Goal: Task Accomplishment & Management: Manage account settings

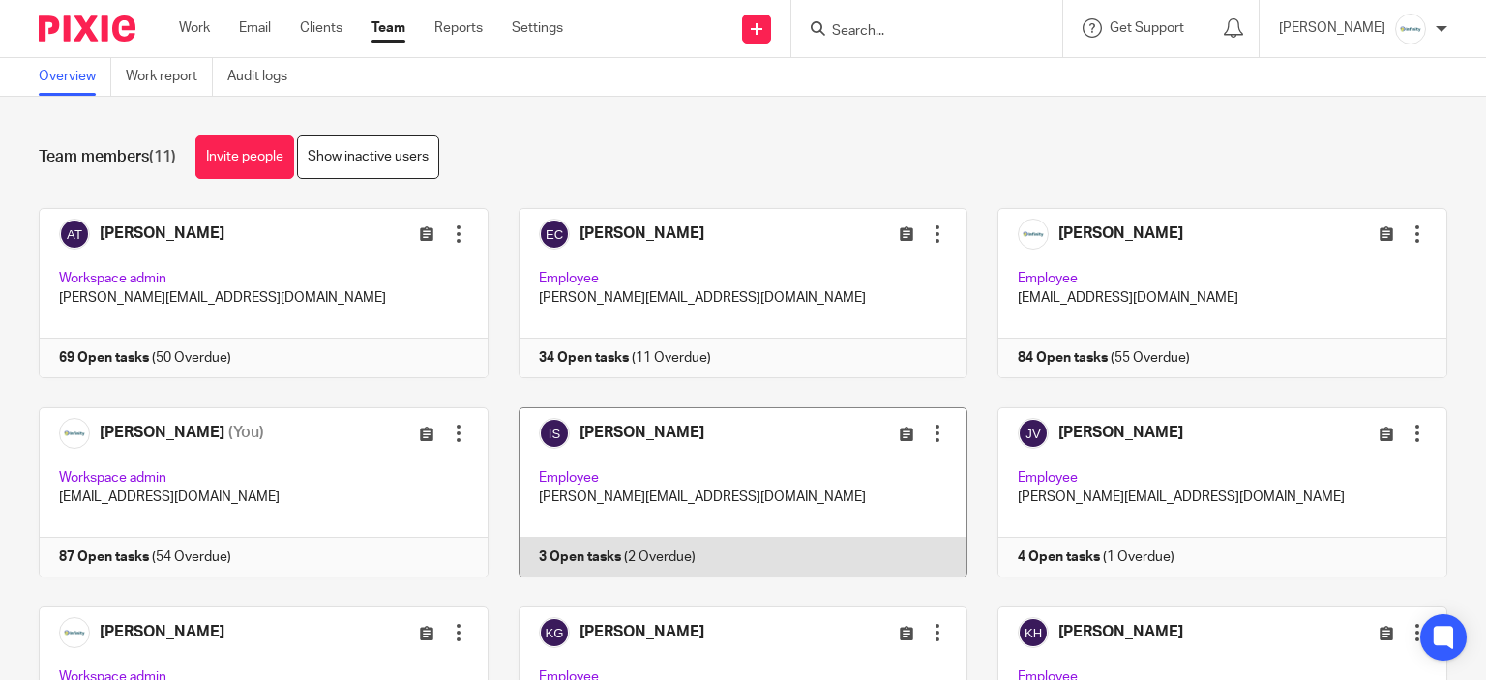
click at [666, 437] on link at bounding box center [728, 492] width 480 height 170
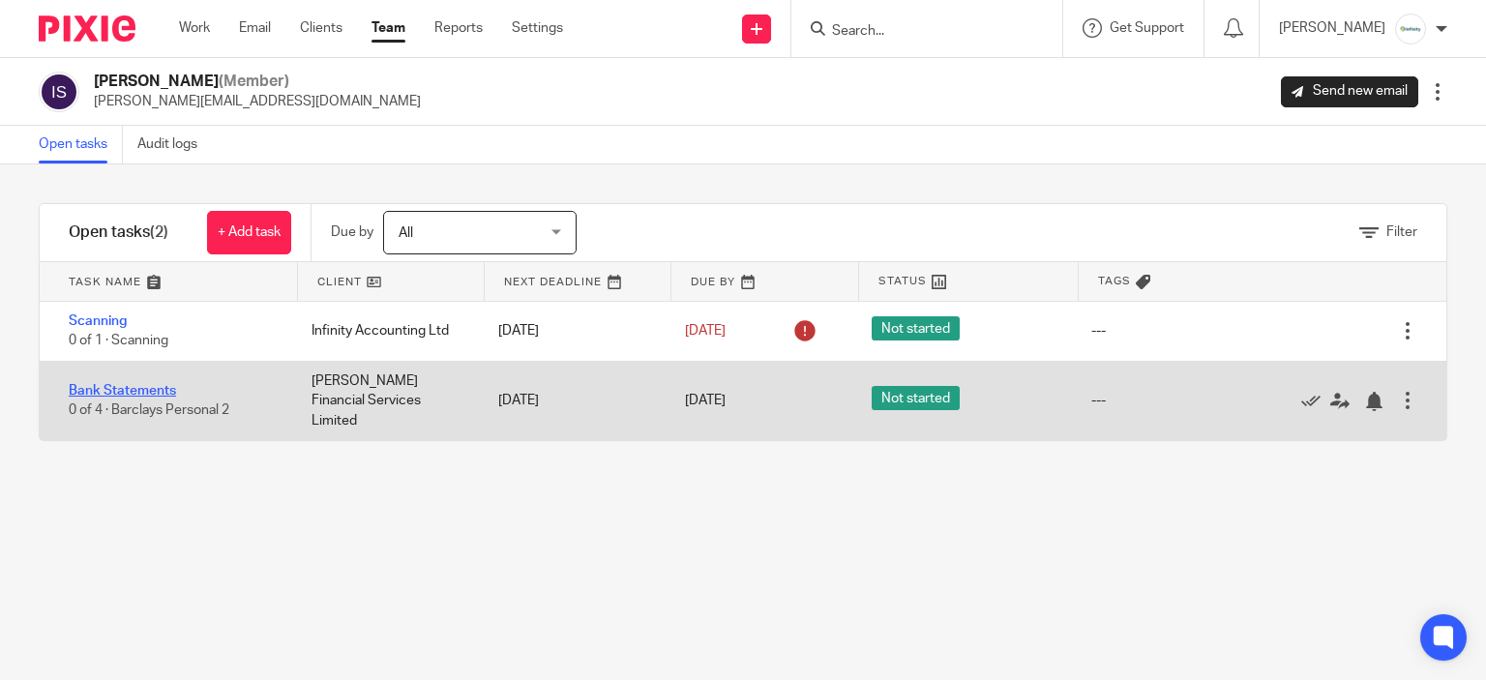
click at [105, 387] on div "Bank Statements 0 of 4 · Barclays Personal 2" at bounding box center [166, 400] width 252 height 59
click at [103, 384] on link "Bank Statements" at bounding box center [122, 391] width 107 height 14
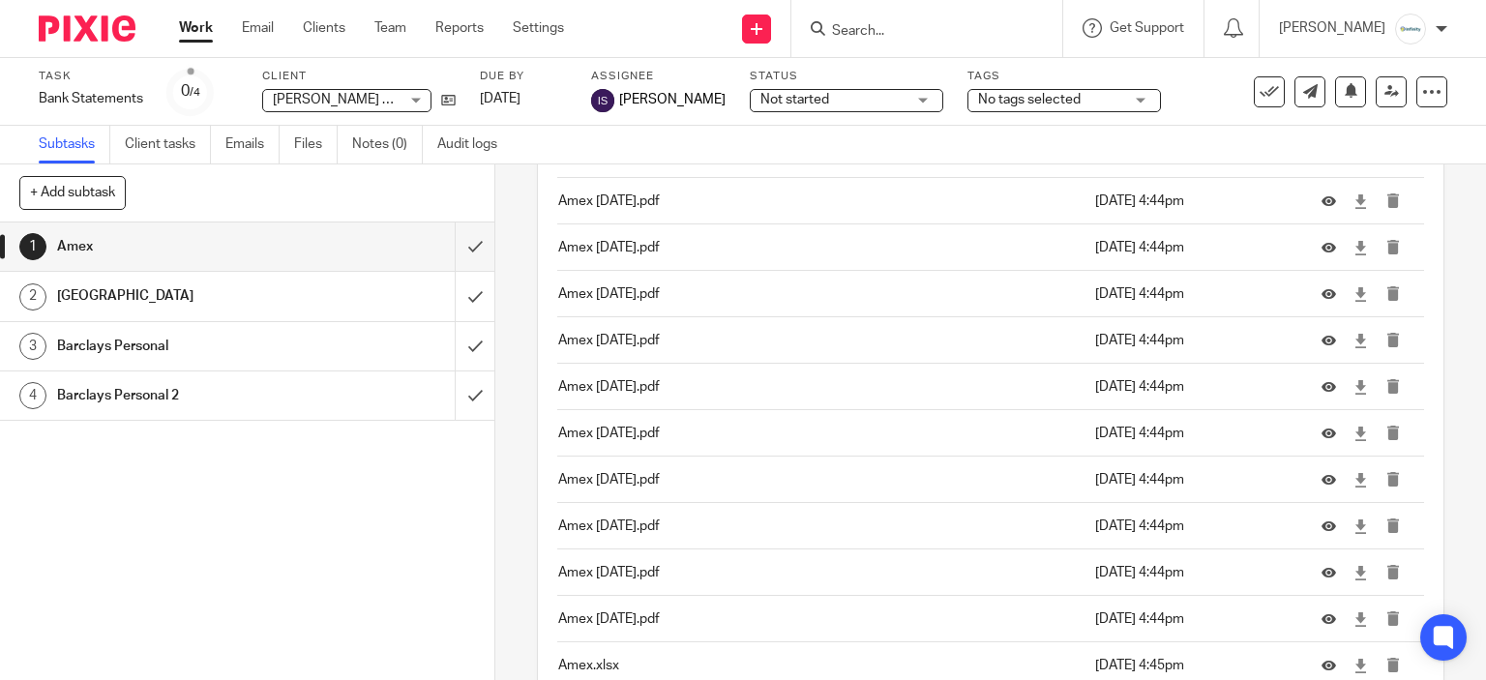
scroll to position [502, 0]
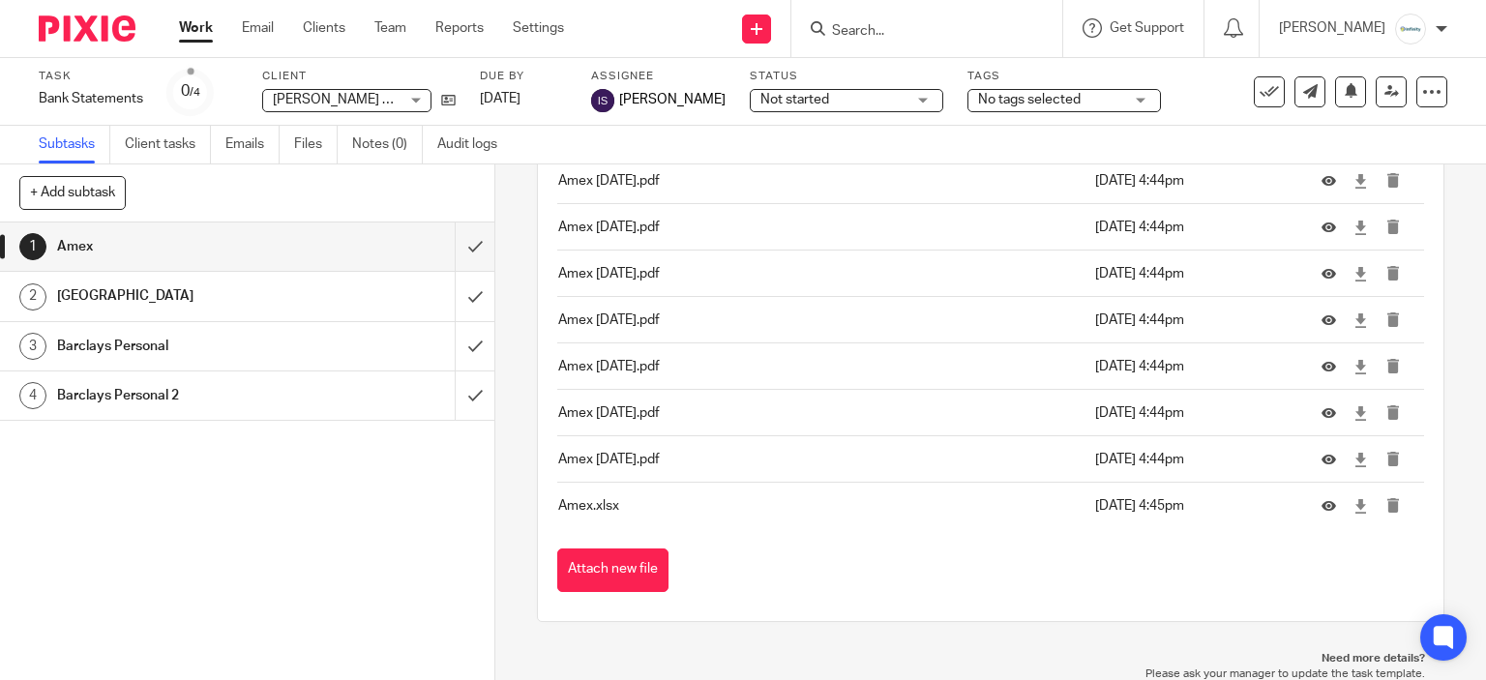
click at [929, 42] on div at bounding box center [926, 28] width 271 height 57
click at [917, 23] on input "Search" at bounding box center [917, 31] width 174 height 17
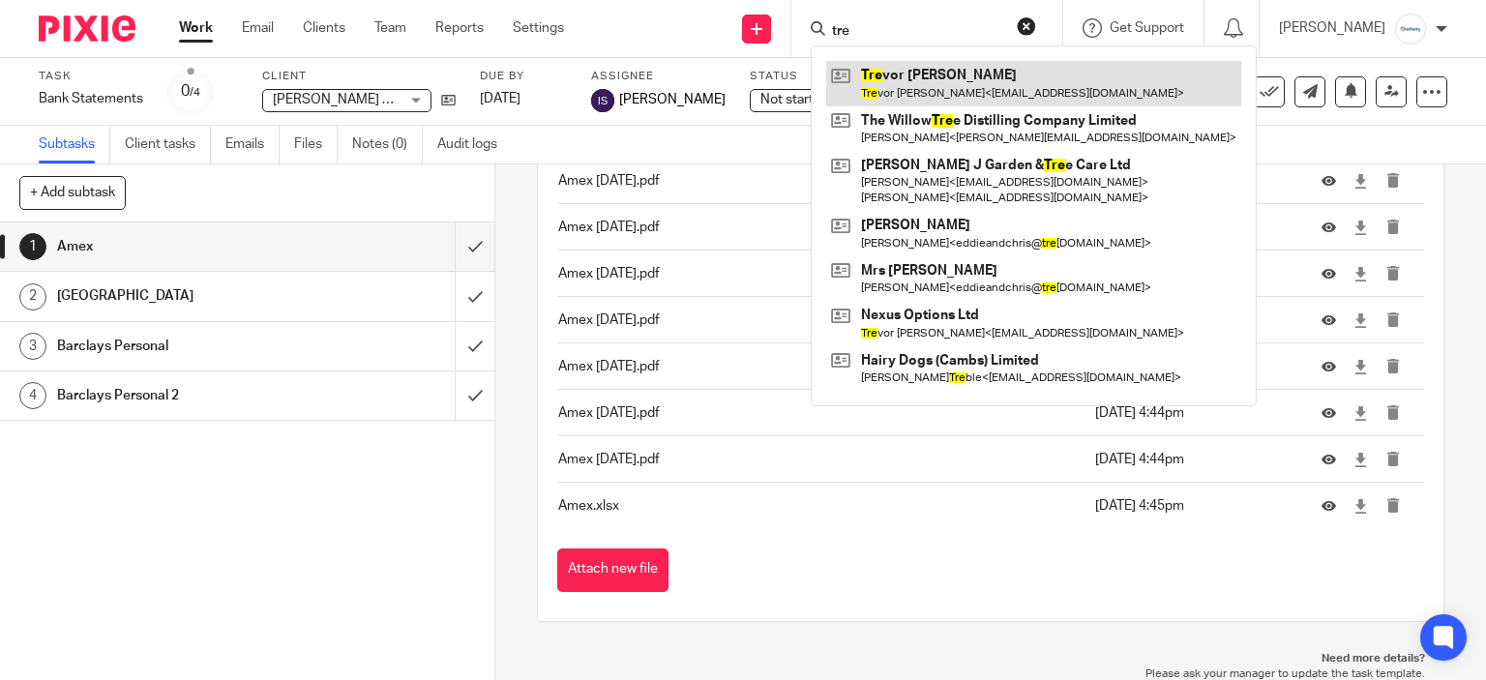
type input "tre"
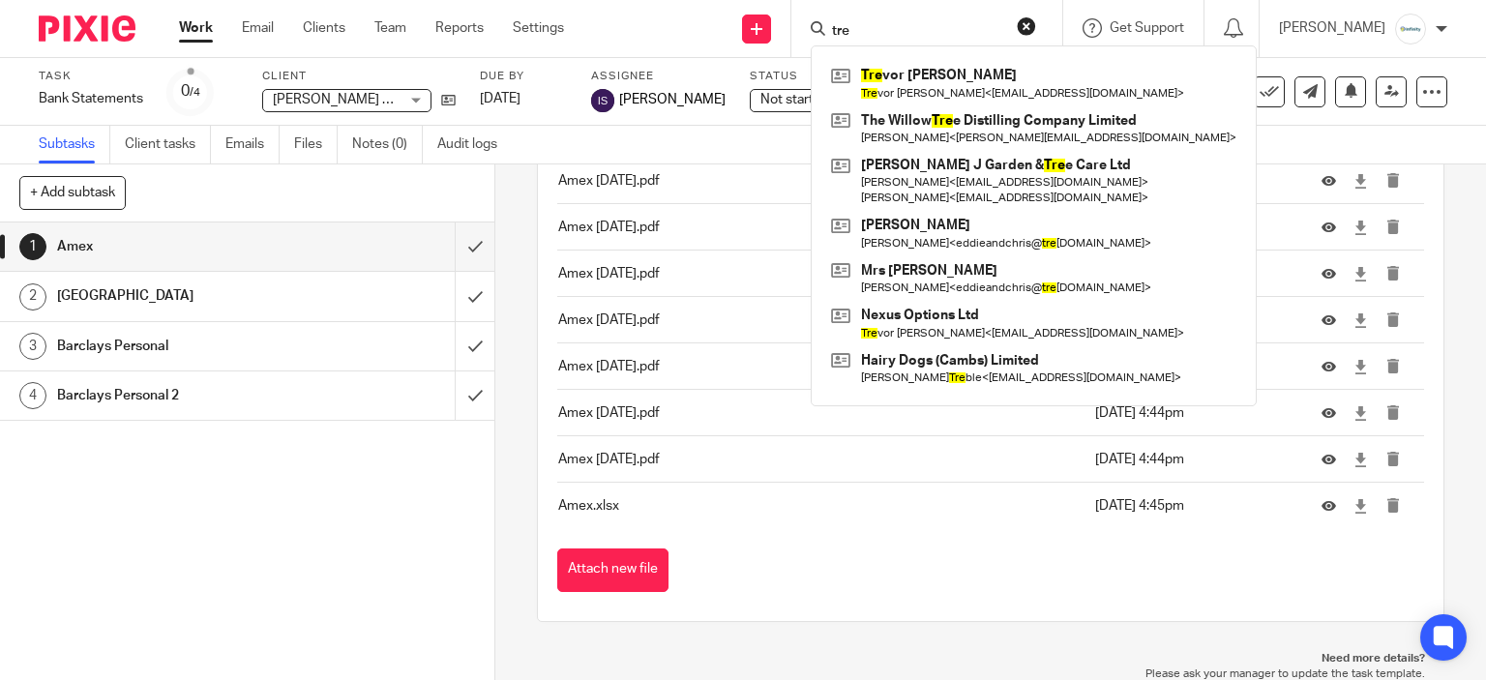
click at [698, 163] on main "Task Bank Statements Save Bank Statements 0 /4 Client Errico Financial Services…" at bounding box center [743, 340] width 1486 height 680
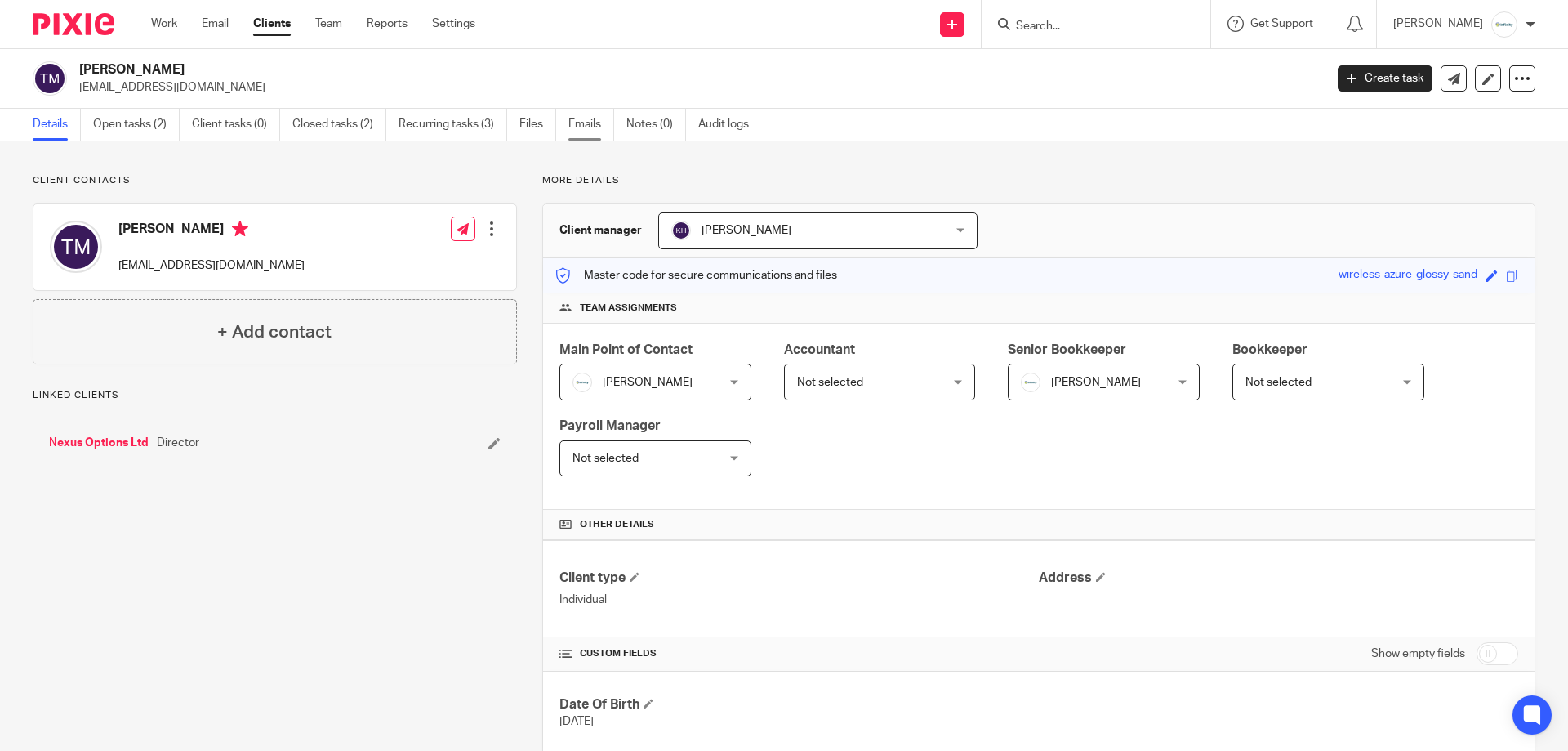
click at [600, 128] on link "Emails" at bounding box center [591, 125] width 46 height 32
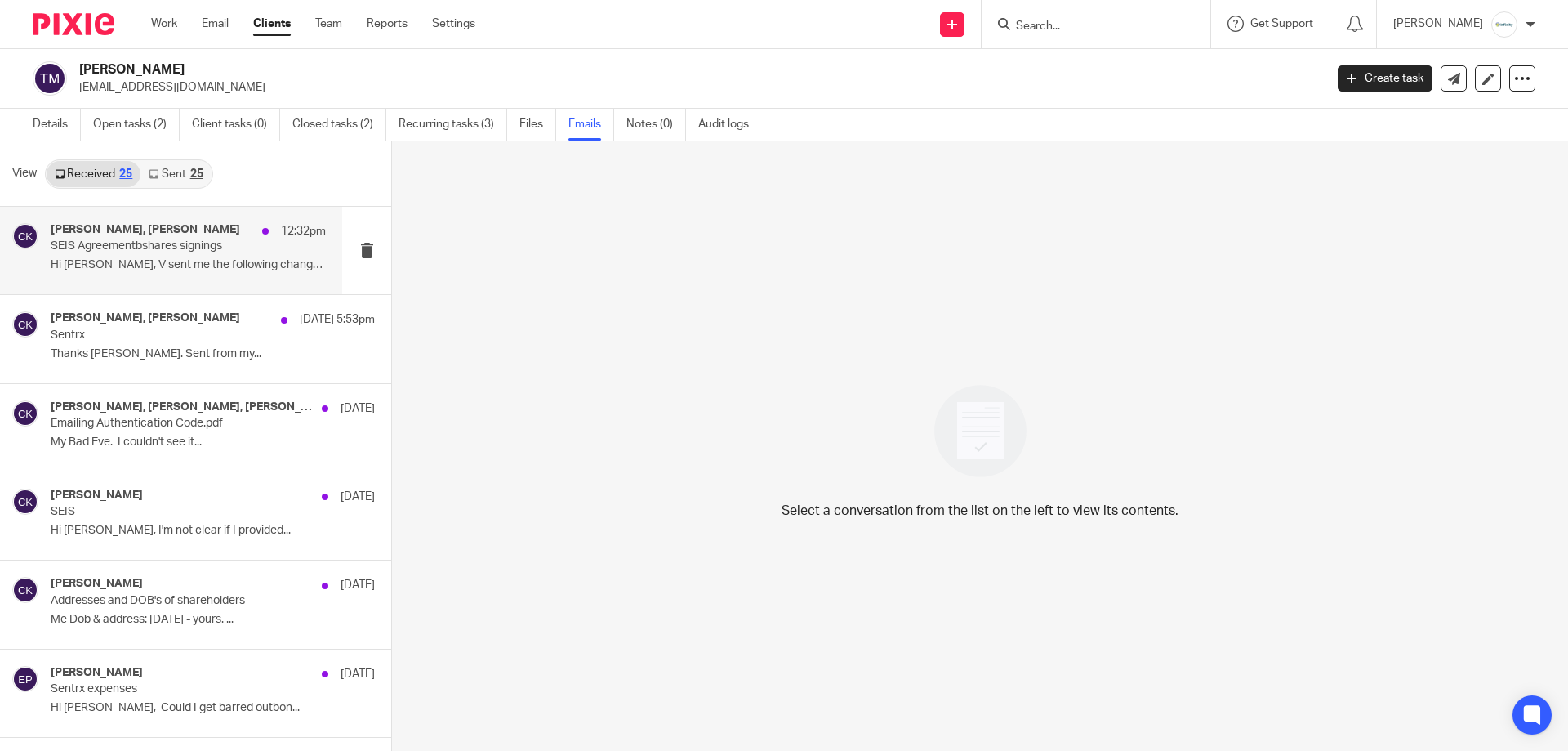
click at [222, 260] on p "Hi [PERSON_NAME], V sent me the following changes..." at bounding box center [188, 265] width 275 height 14
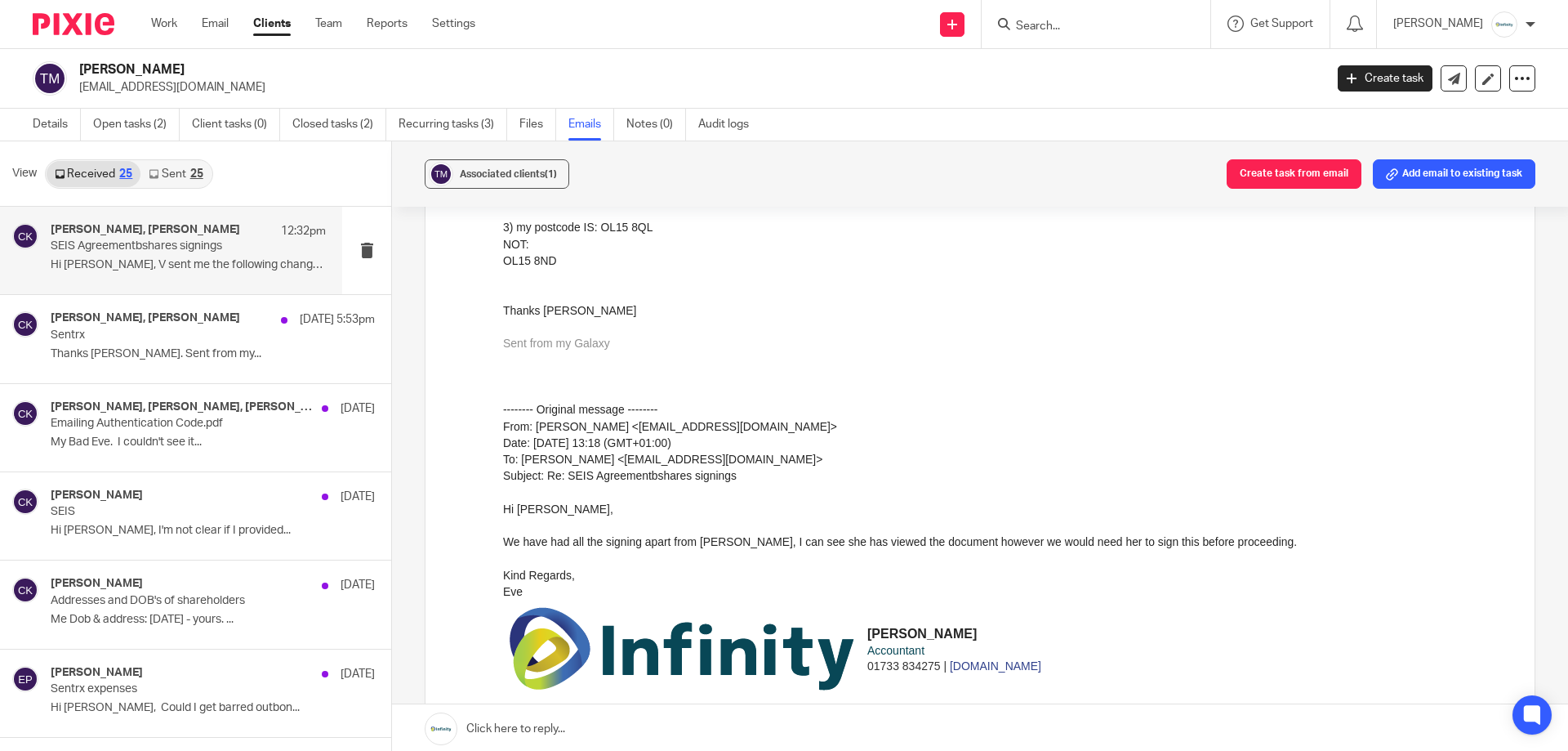
scroll to position [429, 0]
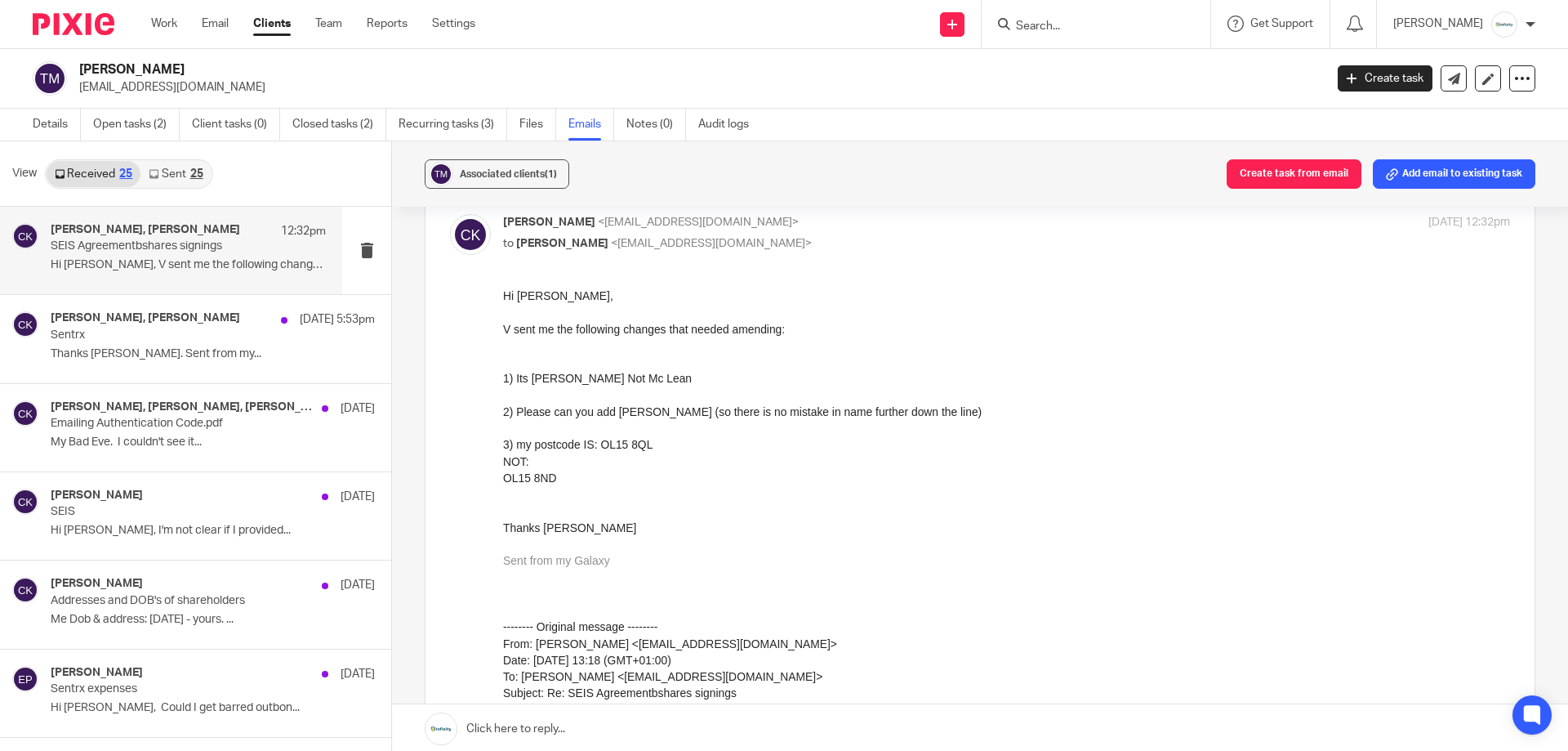
click at [638, 404] on div "1) Its [PERSON_NAME] Not Mc Lean 2) Please can you add [PERSON_NAME] (so there …" at bounding box center [1006, 428] width 1007 height 149
click at [860, 517] on div at bounding box center [1006, 510] width 1007 height 16
drag, startPoint x: 597, startPoint y: 449, endPoint x: 648, endPoint y: 441, distance: 51.6
click at [648, 441] on div "1) Its [PERSON_NAME] Not Mc Lean 2) Please can you add [PERSON_NAME] (so there …" at bounding box center [1006, 428] width 1007 height 149
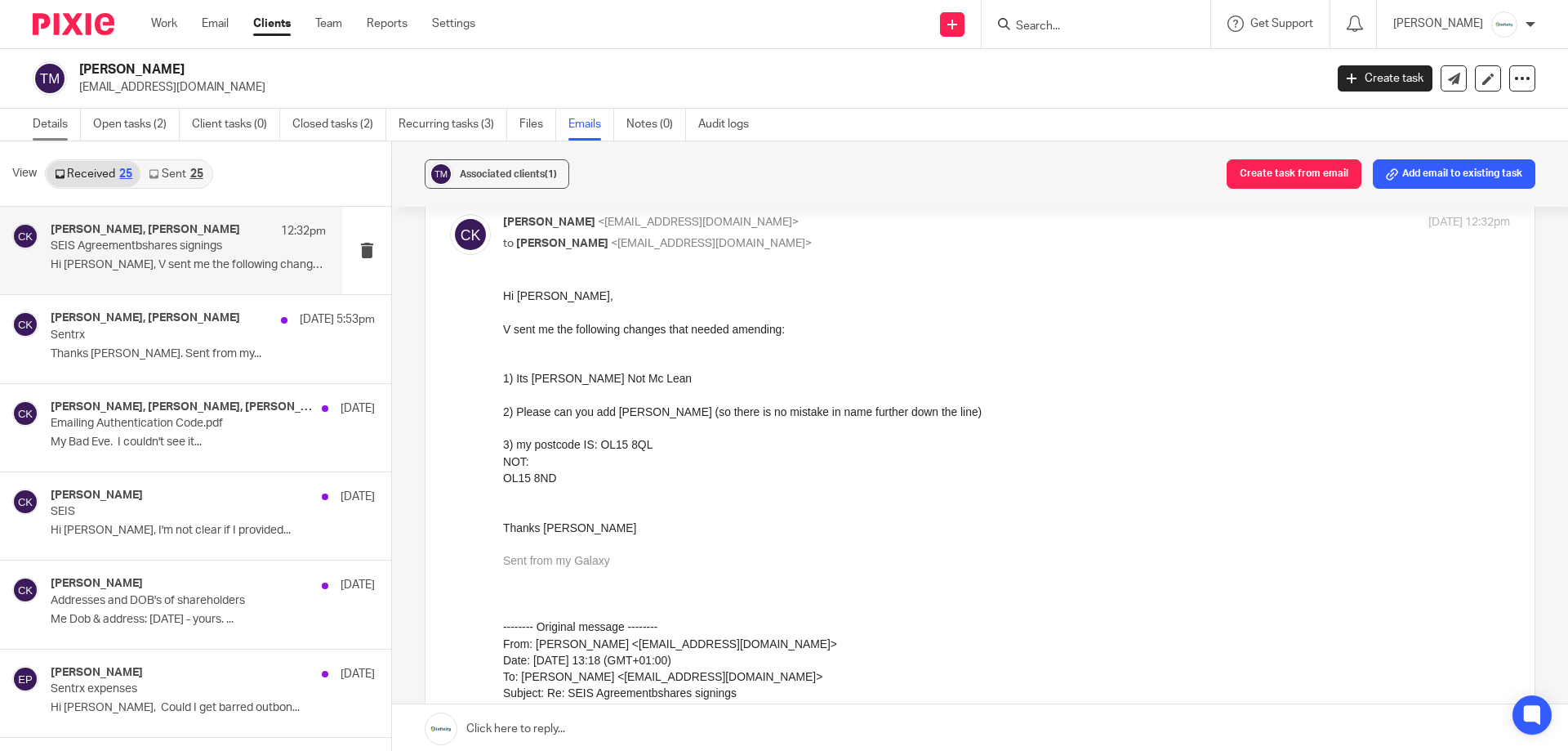
click at [49, 120] on link "Details" at bounding box center [57, 125] width 48 height 32
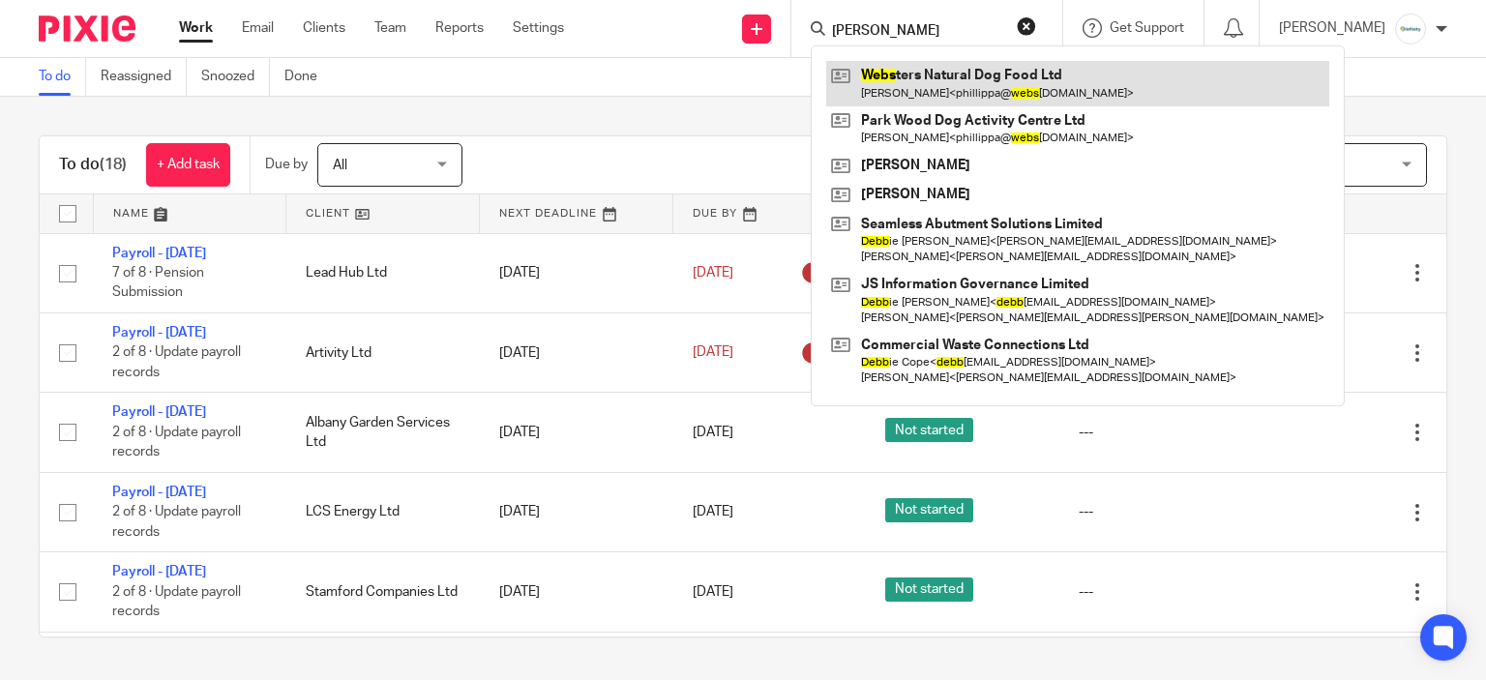
type input "webb"
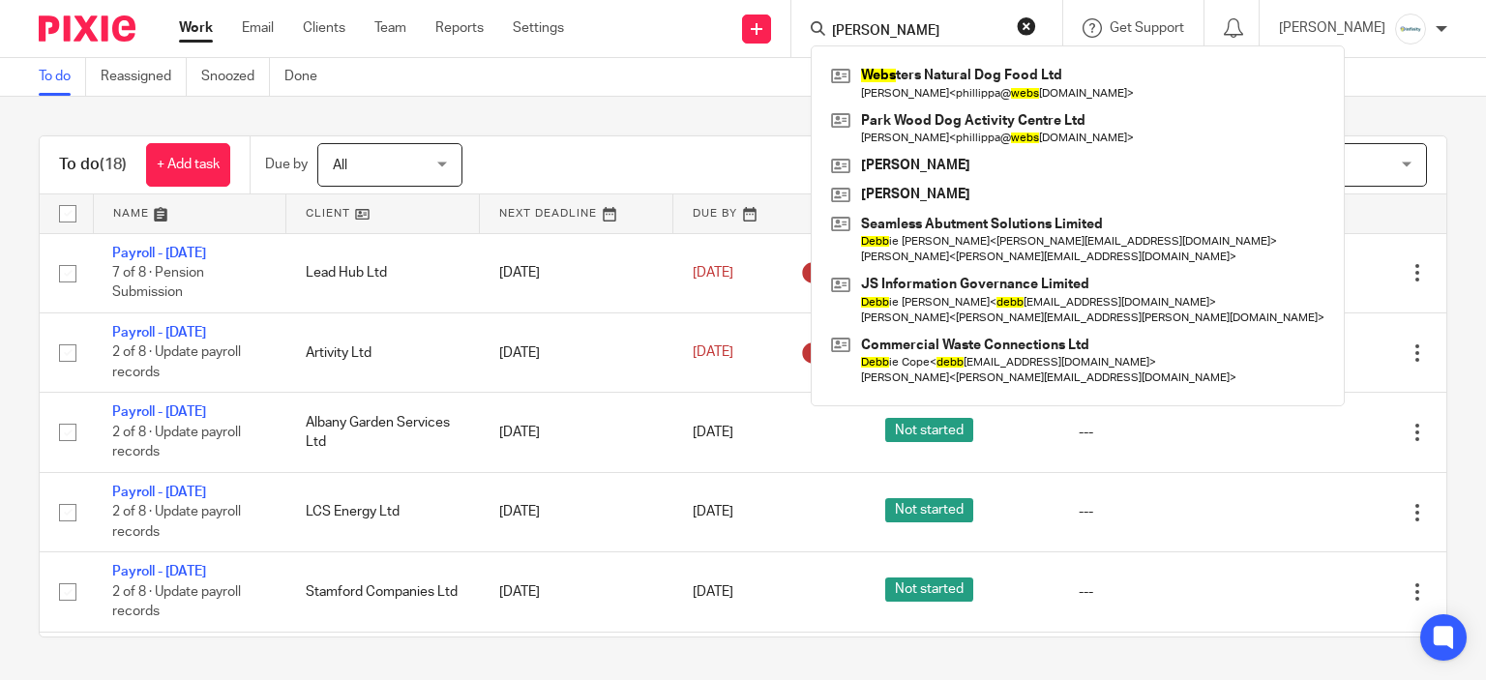
click at [663, 150] on div "Filter (2) Clear View Settings View Settings (2) Filters Clear Save Manage save…" at bounding box center [971, 165] width 950 height 44
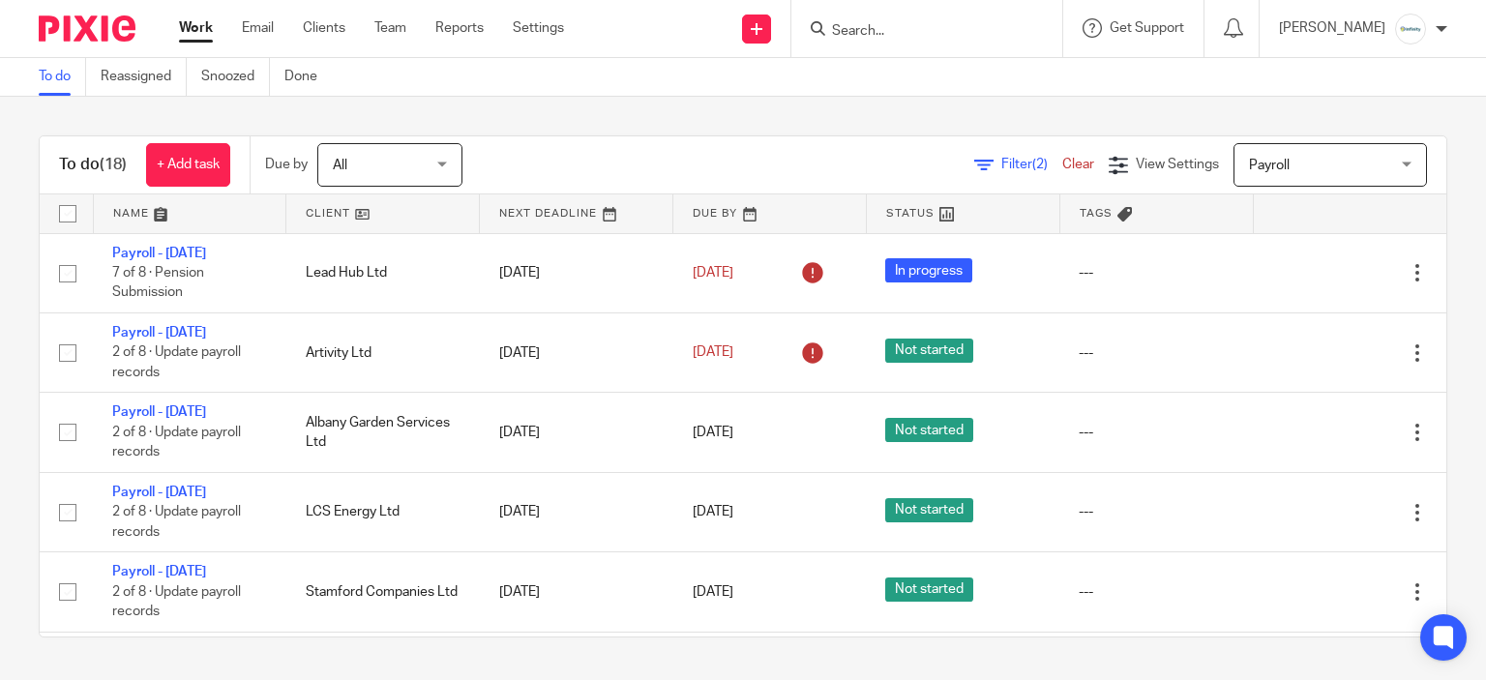
click at [997, 26] on input "Search" at bounding box center [917, 31] width 174 height 17
type input "max"
click at [681, 113] on div "To do (18) + Add task Due by All All Today Tomorrow This week Next week This mo…" at bounding box center [743, 386] width 1486 height 579
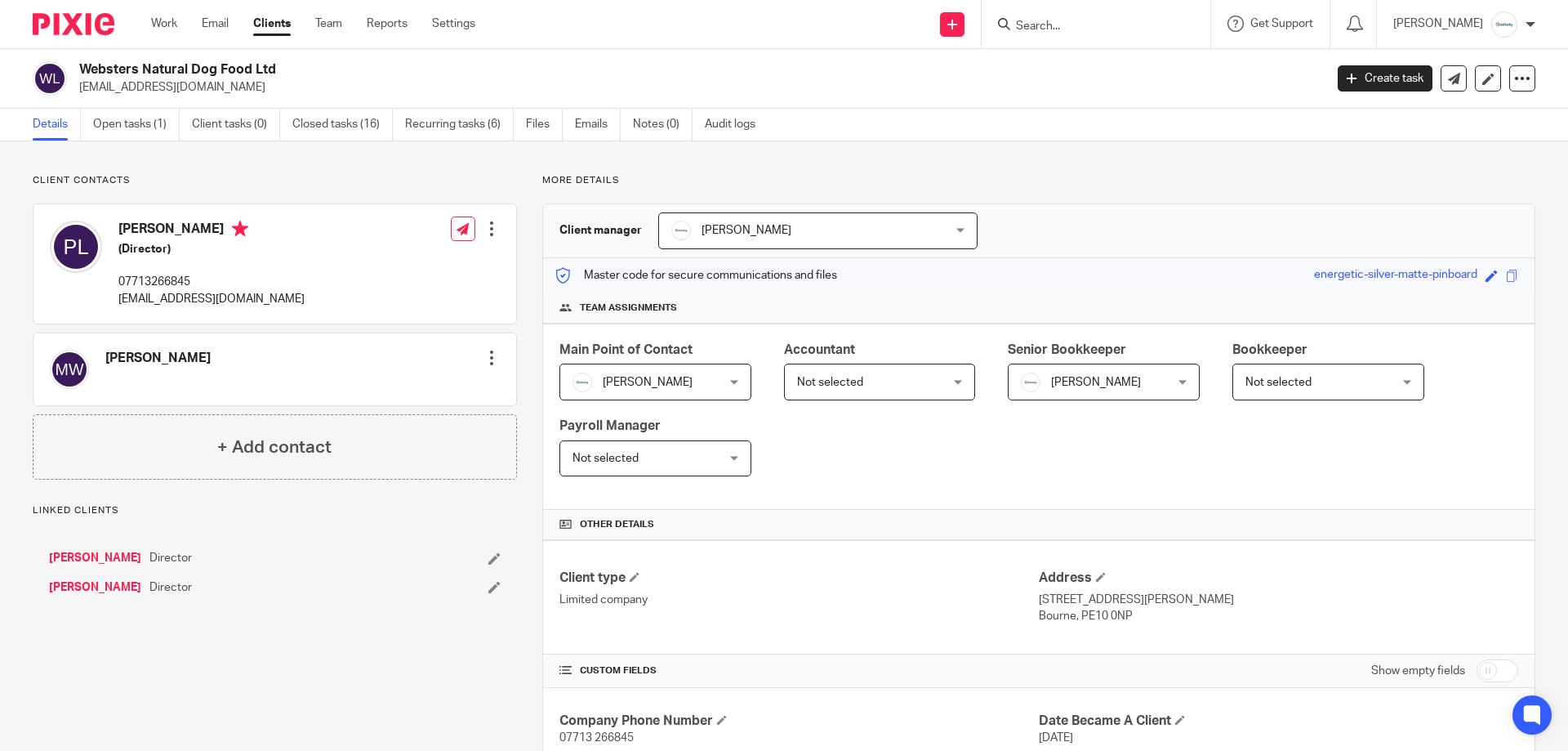
scroll to position [366, 0]
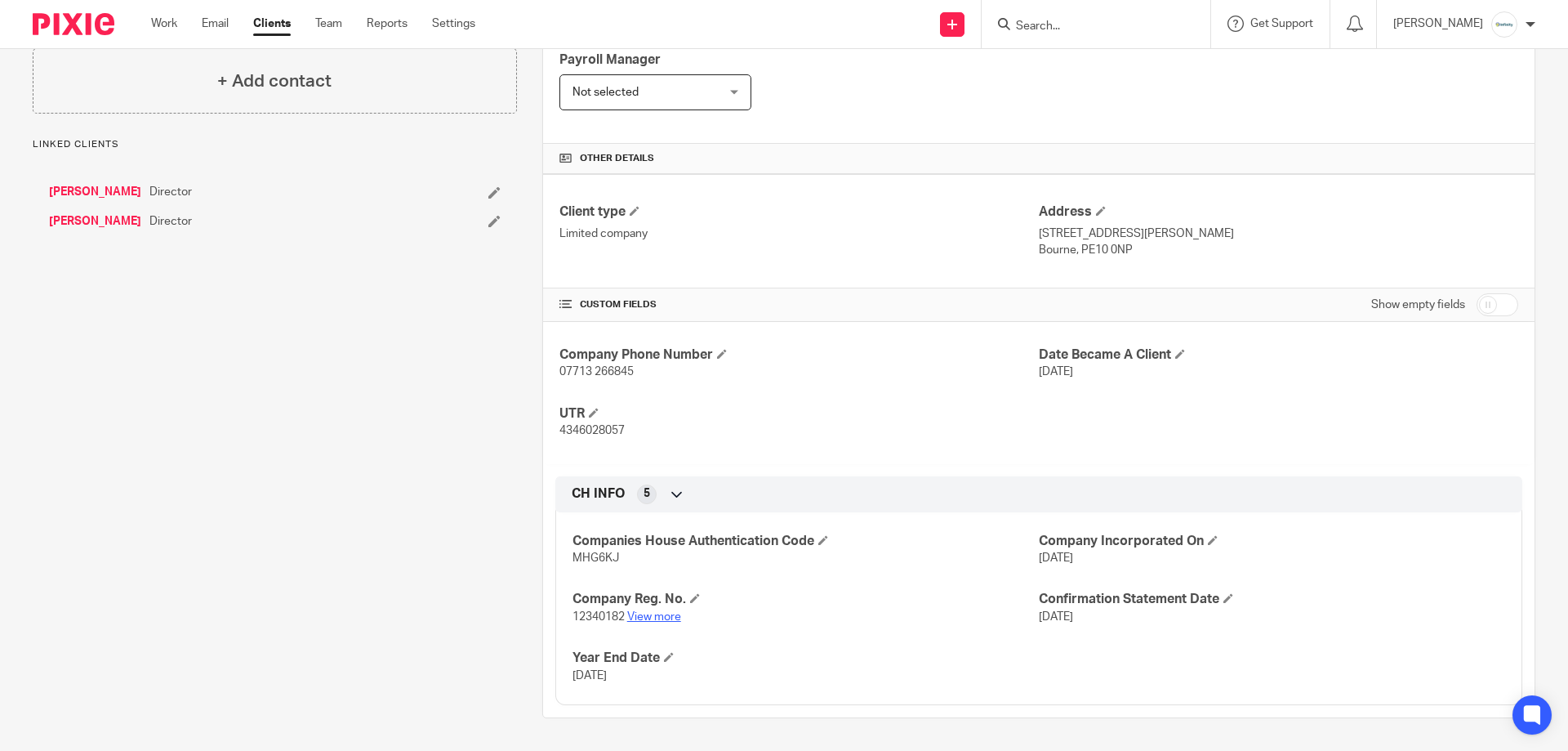
click at [641, 614] on link "View more" at bounding box center [654, 617] width 54 height 12
